Goal: Transaction & Acquisition: Purchase product/service

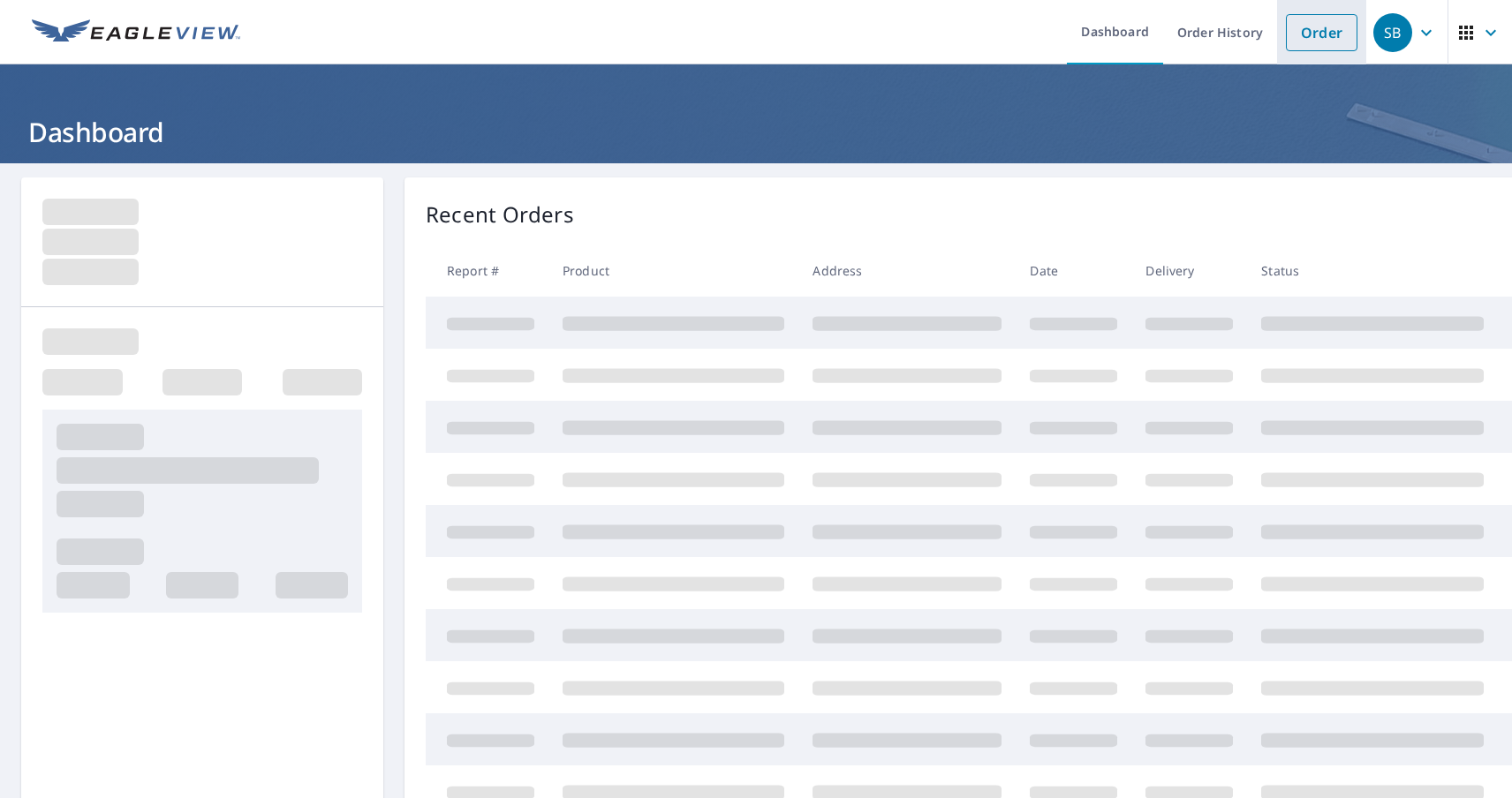
click at [1306, 32] on link "Order" at bounding box center [1321, 32] width 71 height 37
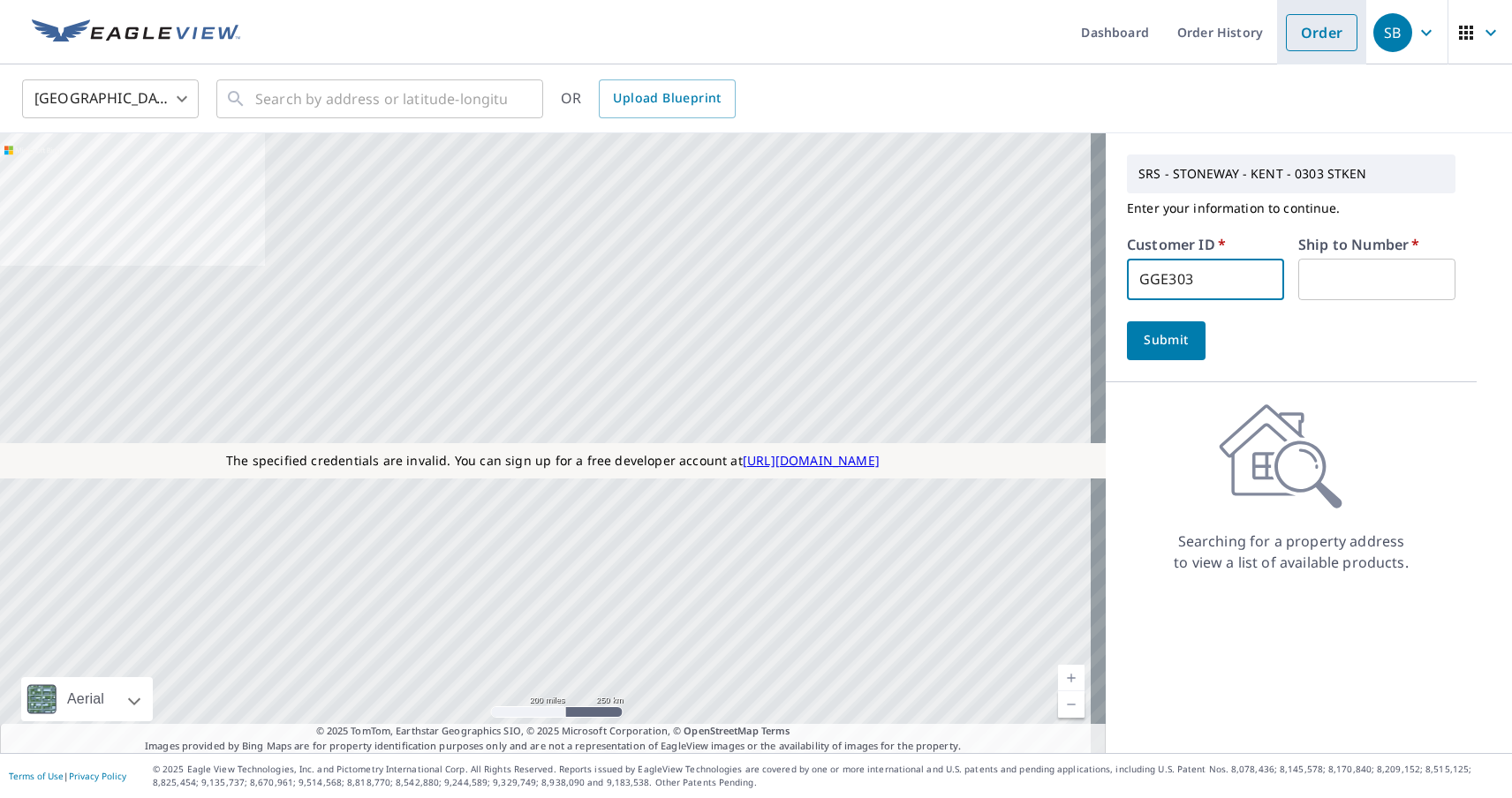
type input "GGE303"
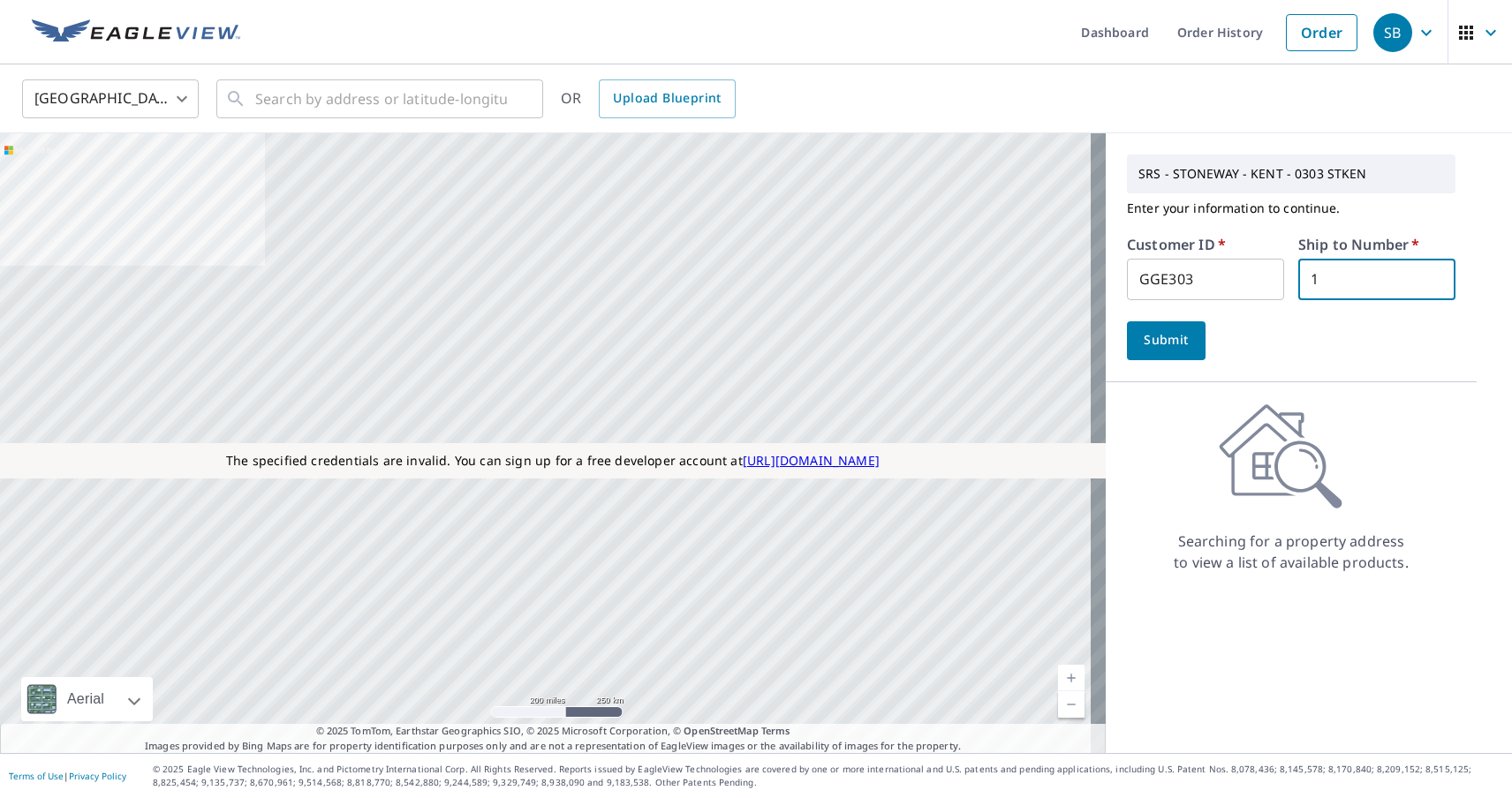
type input "1"
click at [1151, 340] on span "Submit" at bounding box center [1165, 340] width 50 height 22
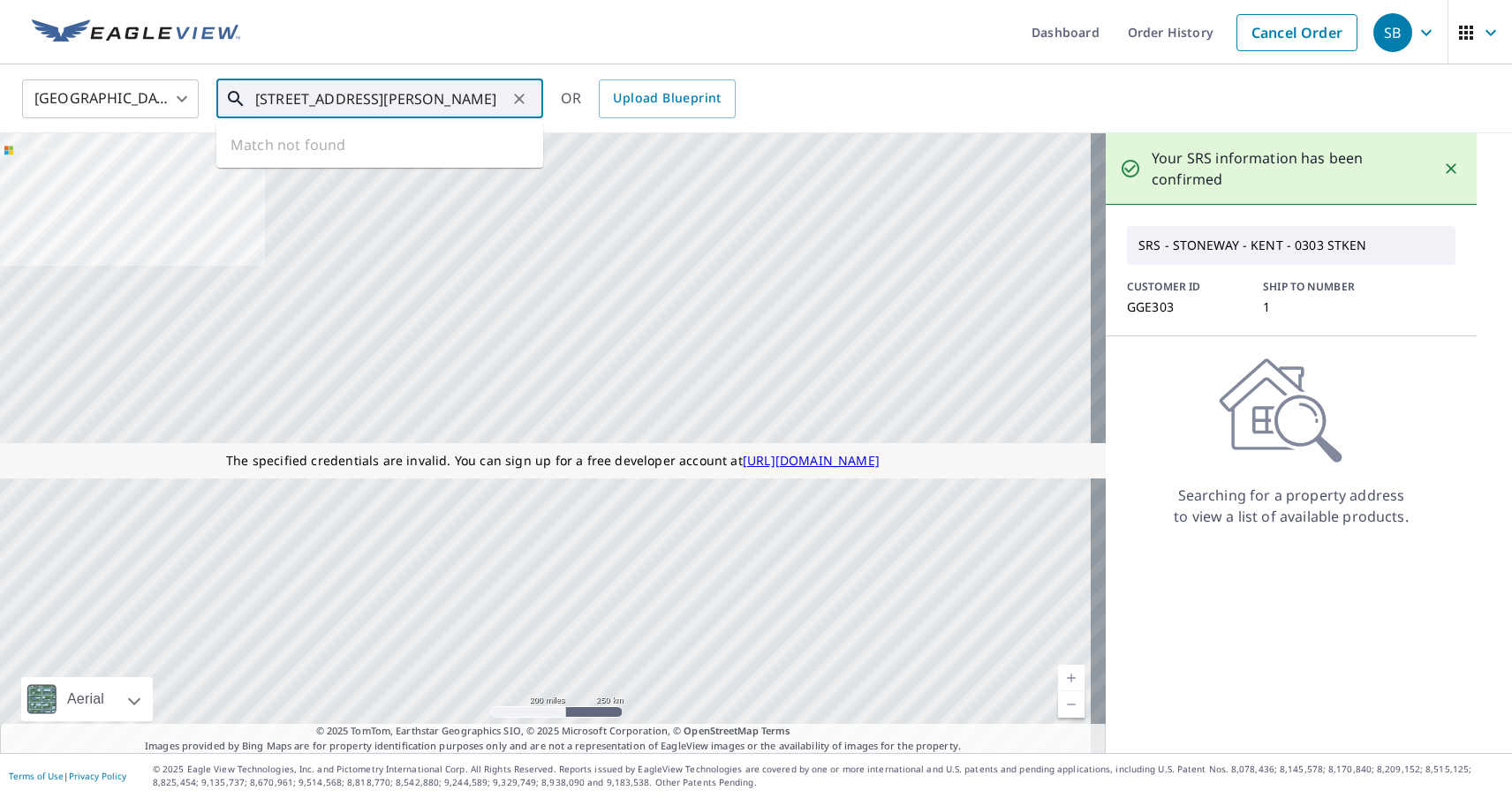
type input "[STREET_ADDRESS][PERSON_NAME]"
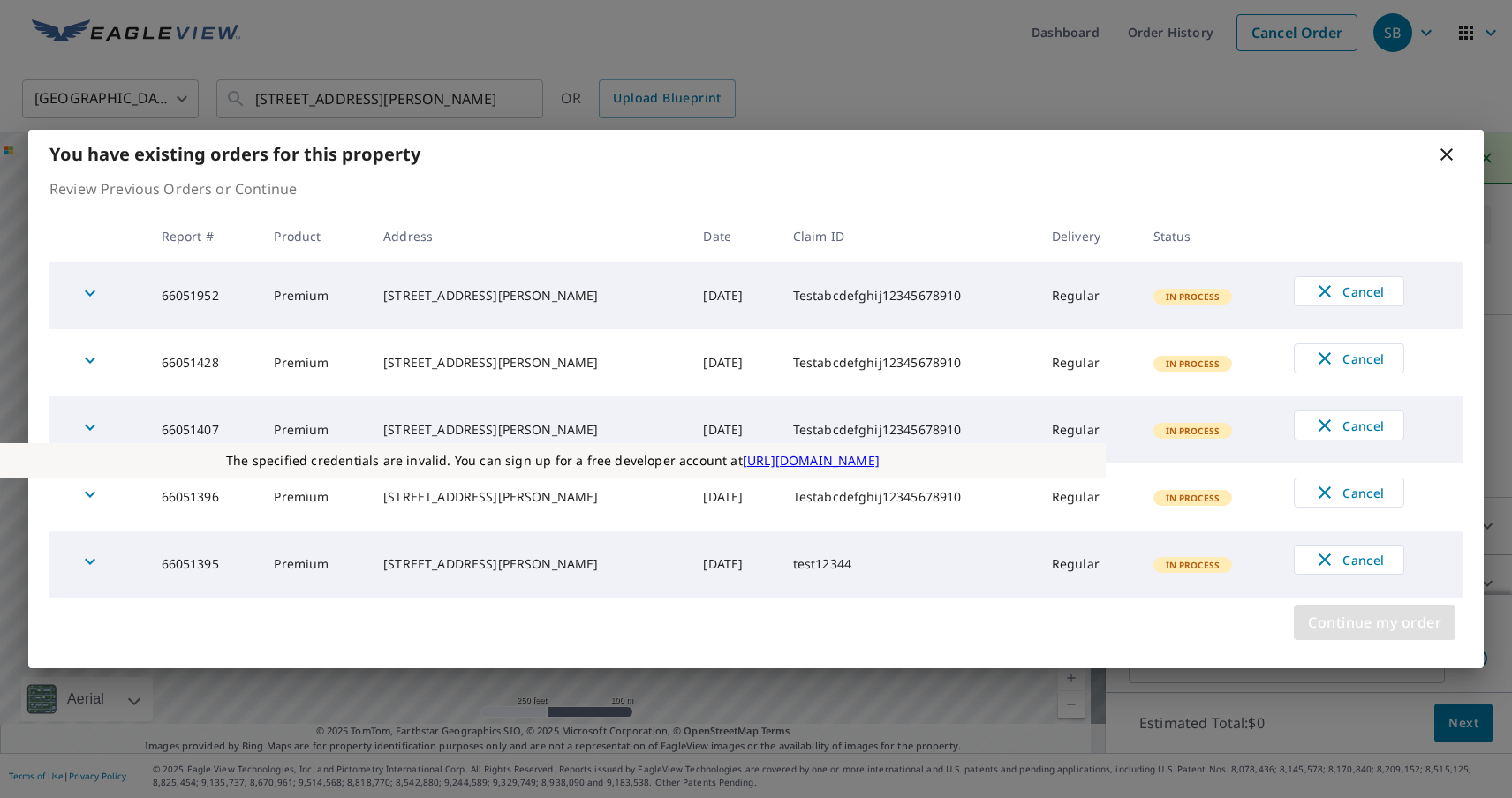
click at [1374, 623] on span "Continue my order" at bounding box center [1374, 622] width 133 height 25
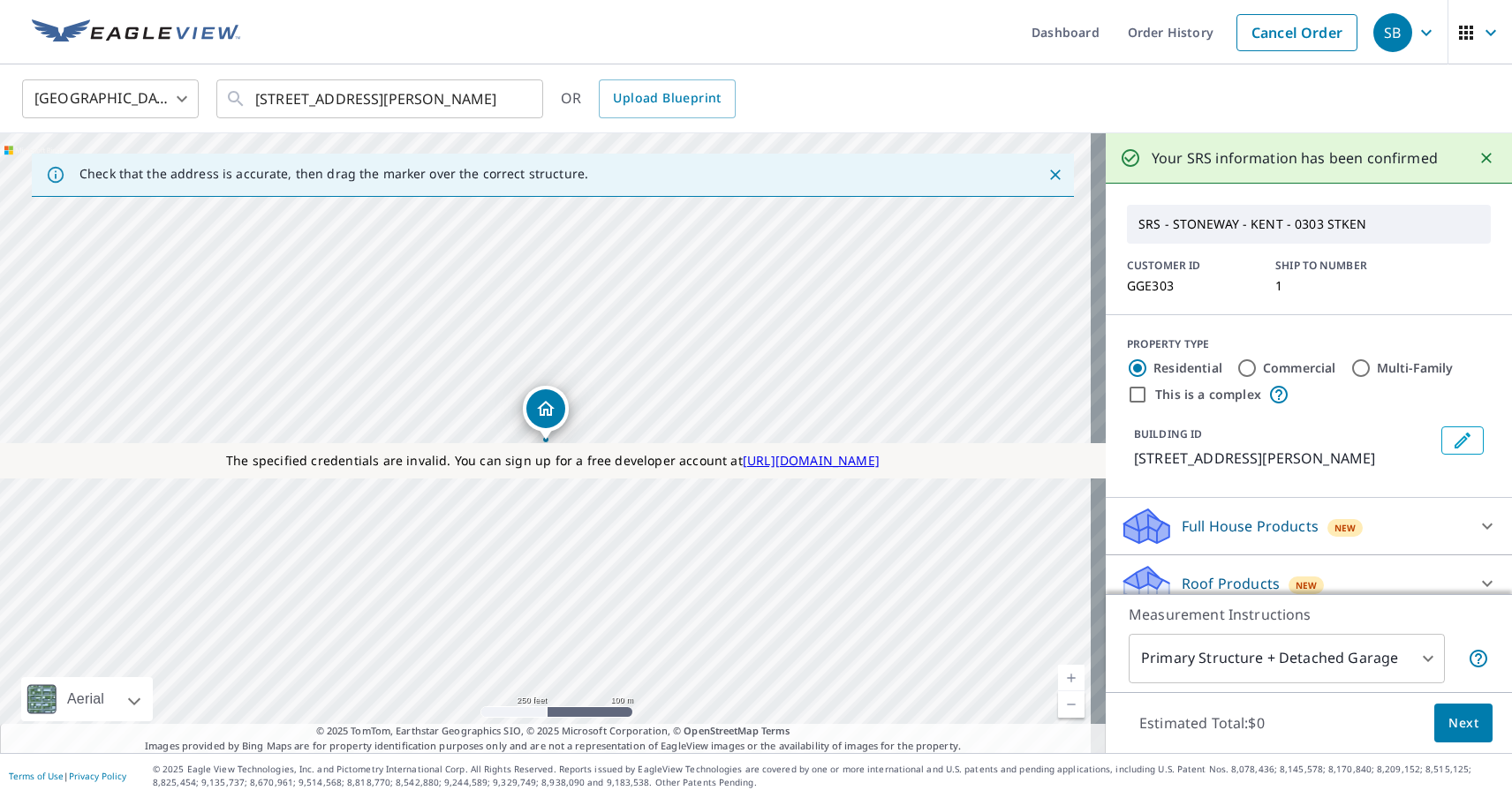
click at [1214, 584] on p "Roof Products" at bounding box center [1230, 583] width 98 height 21
click at [1299, 618] on label "Premium $2 - $6" at bounding box center [1321, 629] width 351 height 22
click at [1146, 619] on input "Premium $2 - $6" at bounding box center [1133, 629] width 26 height 21
checkbox input "true"
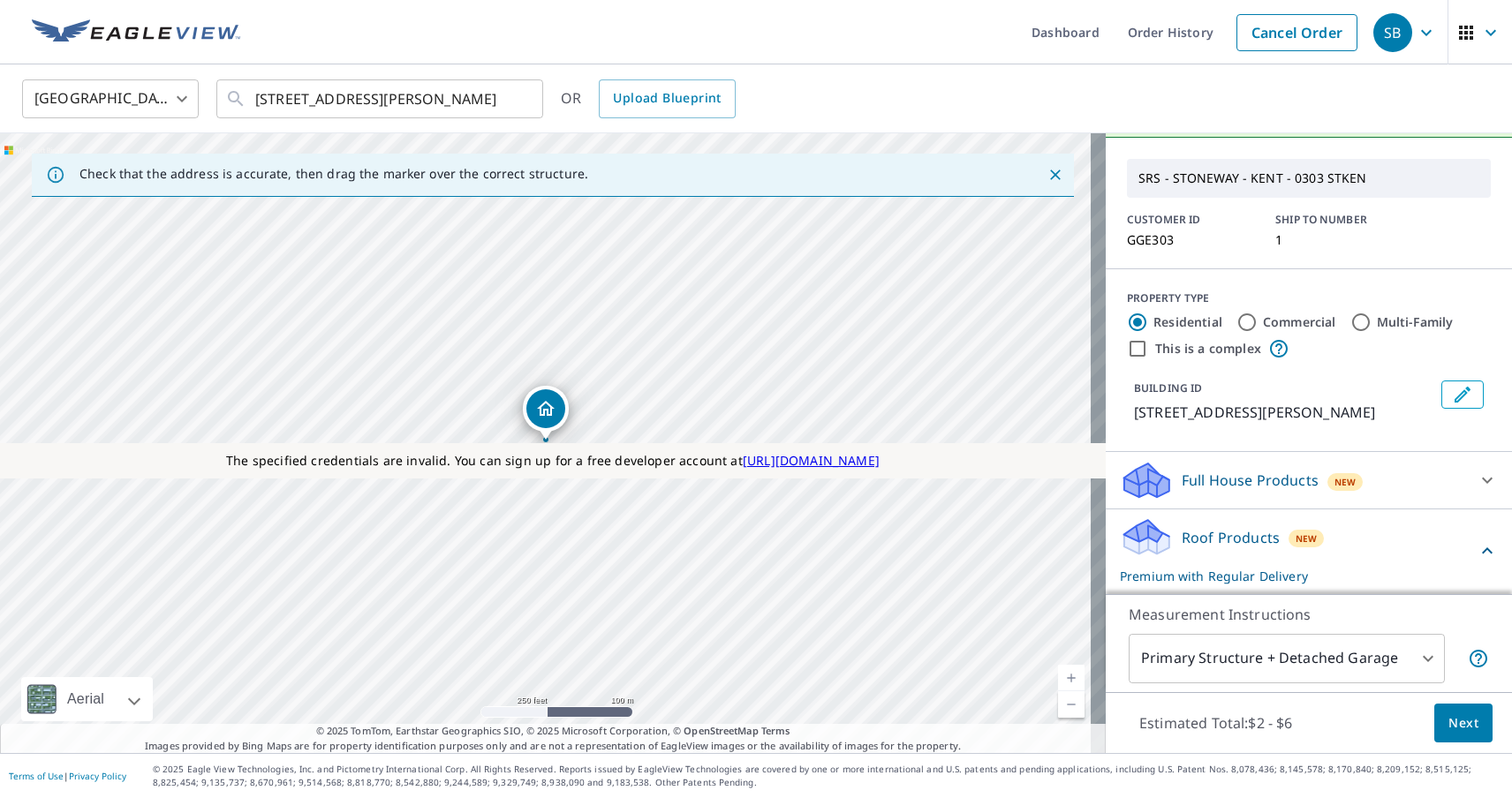
click at [1448, 722] on span "Next" at bounding box center [1463, 723] width 30 height 22
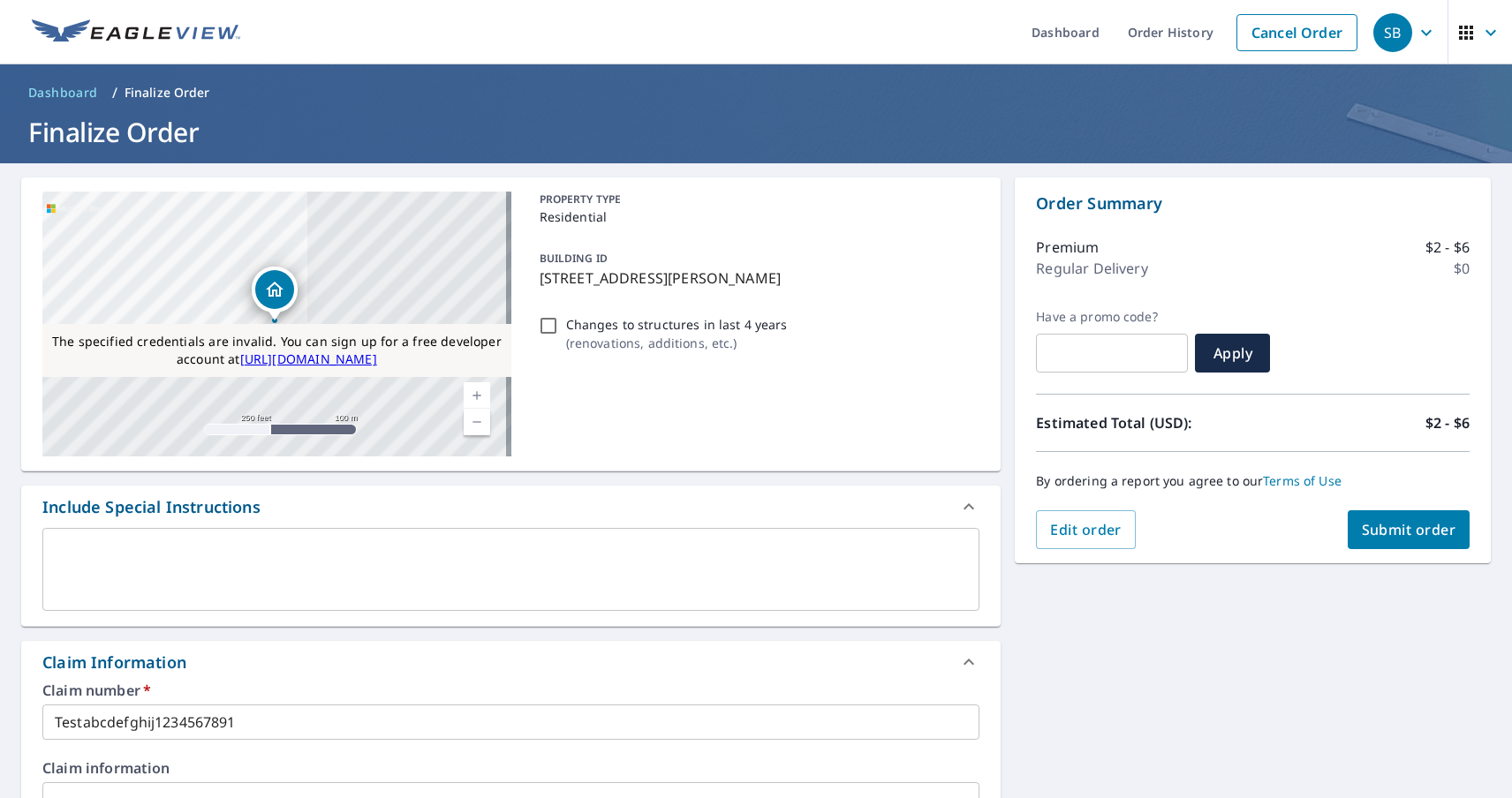
type input "Testabcdefghij12345678910"
checkbox input "true"
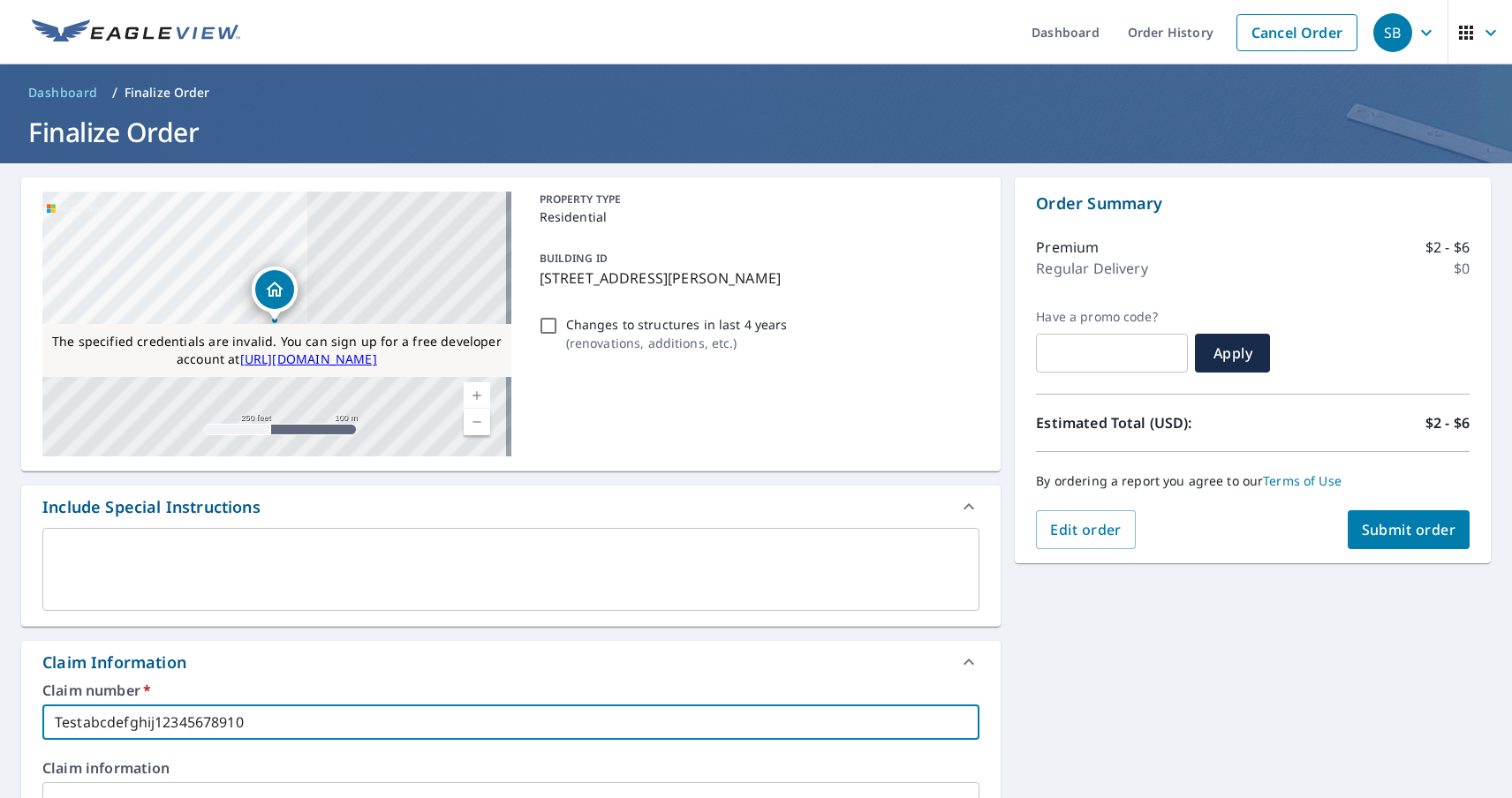
type input "Testabcdefghij12345678910"
type input "POnumber1234"
checkbox input "true"
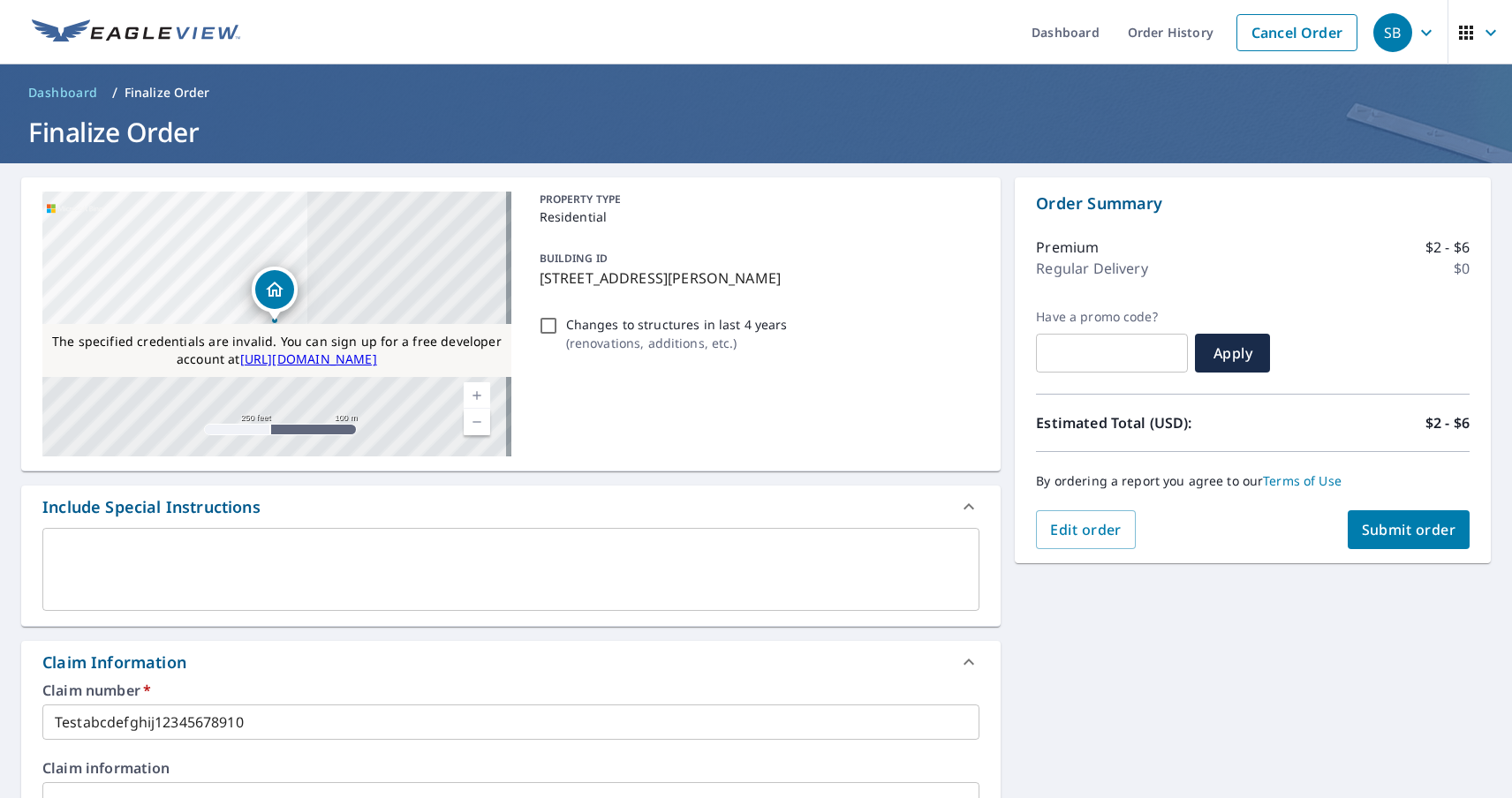
scroll to position [479, 0]
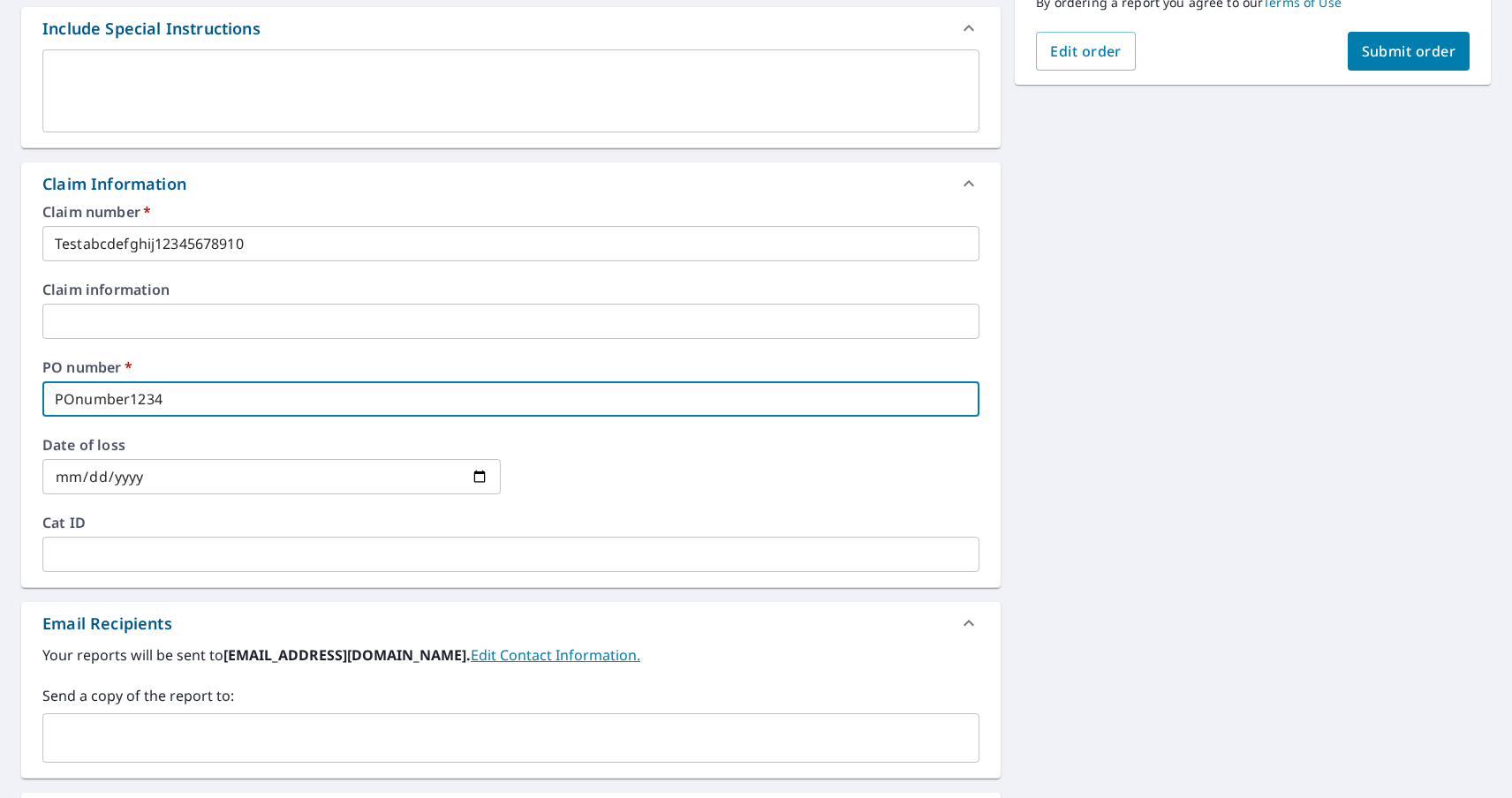
type input "POnumber1234"
click at [1393, 51] on span "Submit order" at bounding box center [1409, 51] width 95 height 19
checkbox input "true"
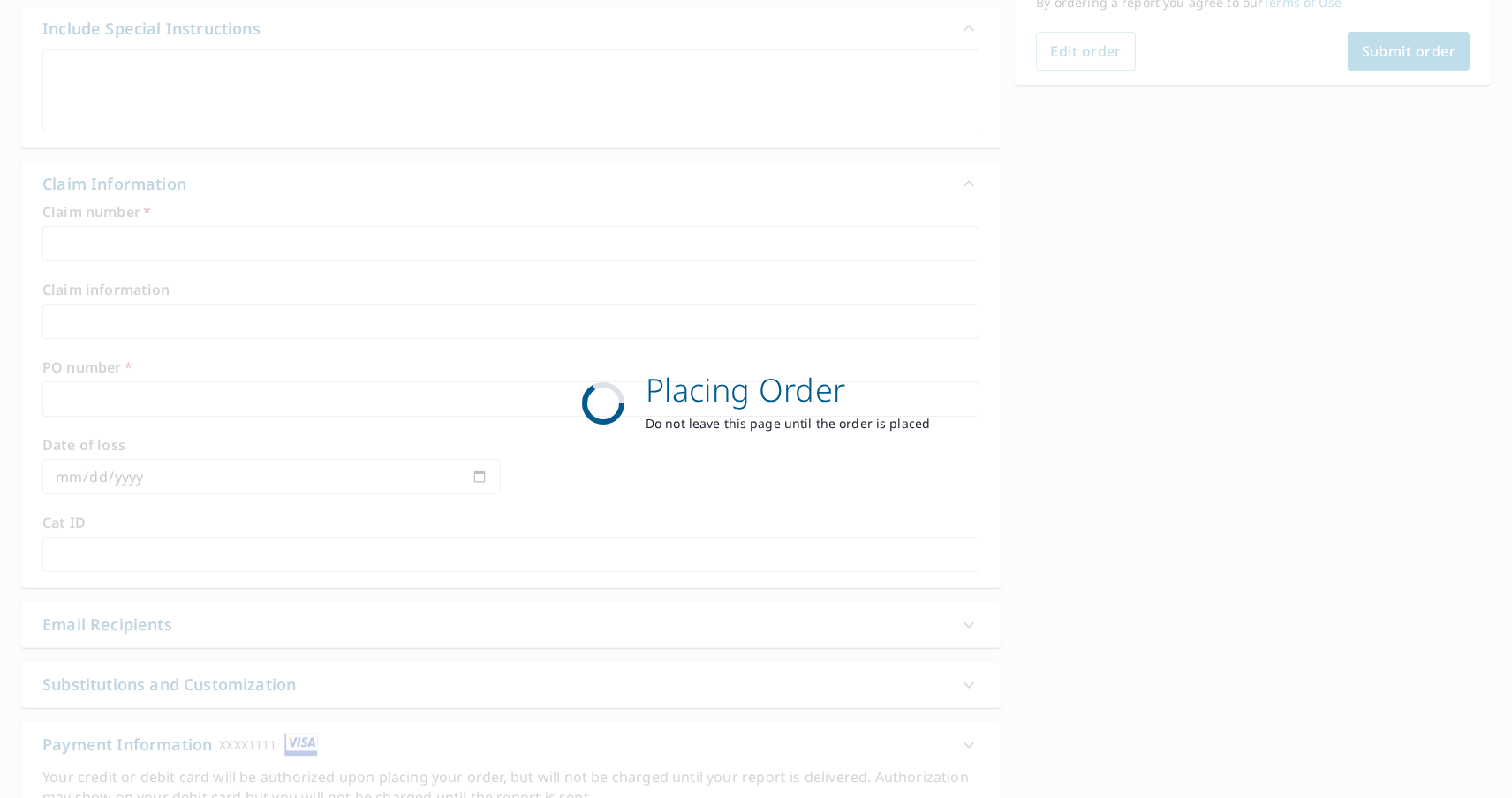
scroll to position [241, 0]
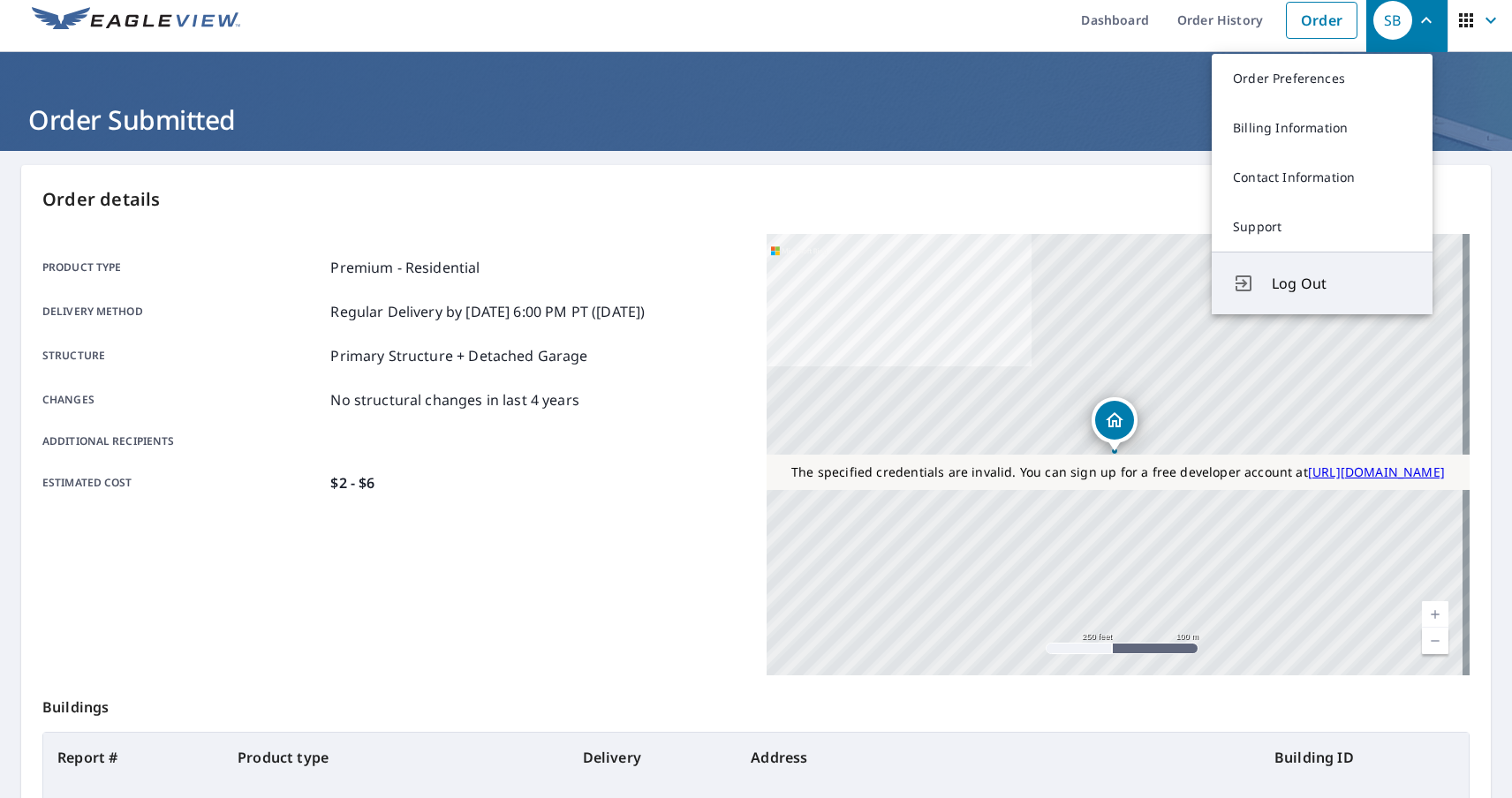
click at [1341, 284] on span "Log Out" at bounding box center [1341, 283] width 140 height 21
